Goal: Task Accomplishment & Management: Manage account settings

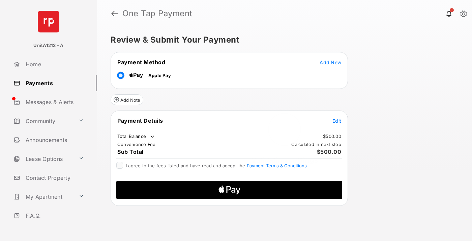
click at [331, 62] on span "Add New" at bounding box center [331, 62] width 22 height 6
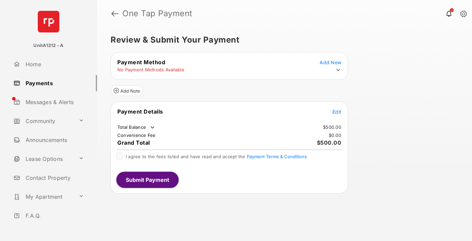
click at [338, 70] on icon at bounding box center [338, 70] width 6 height 6
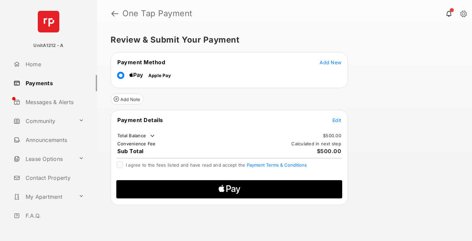
click at [337, 119] on span "Edit" at bounding box center [337, 120] width 9 height 6
